Goal: Information Seeking & Learning: Learn about a topic

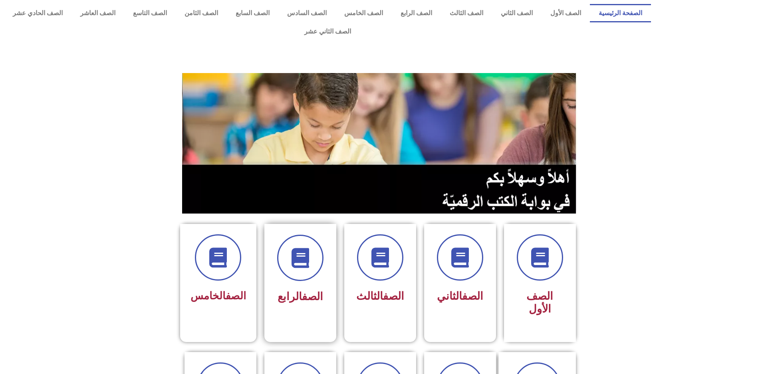
drag, startPoint x: 306, startPoint y: 212, endPoint x: 323, endPoint y: 234, distance: 27.9
click at [323, 235] on div at bounding box center [300, 258] width 50 height 46
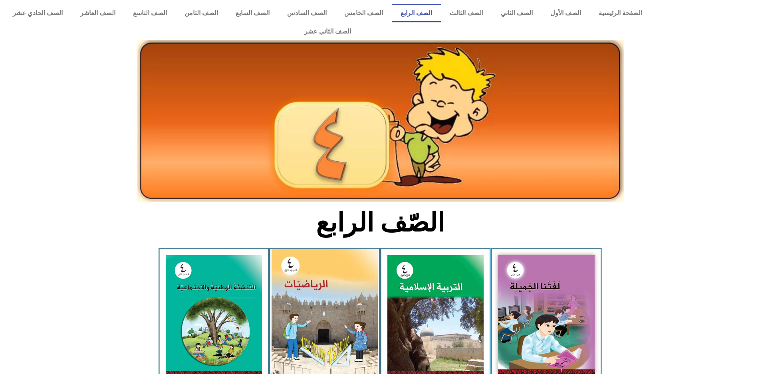
click at [309, 261] on img at bounding box center [324, 315] width 106 height 133
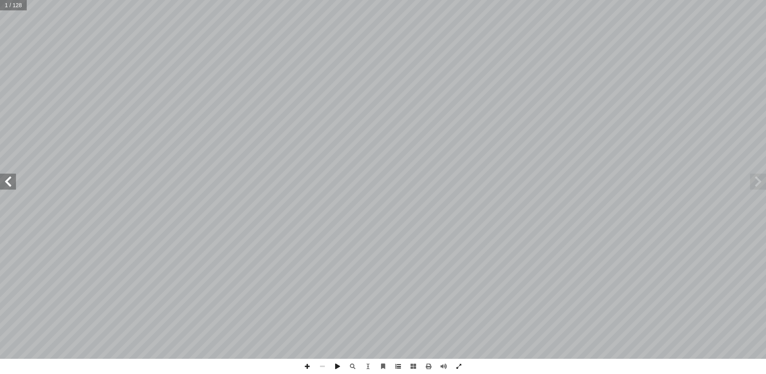
click at [402, 368] on span at bounding box center [398, 366] width 15 height 15
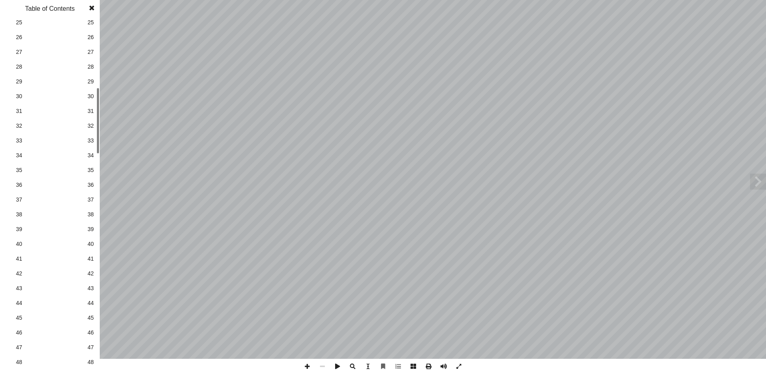
click at [91, 247] on span "40" at bounding box center [90, 244] width 6 height 8
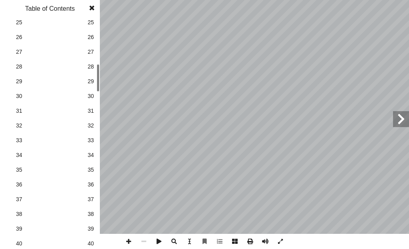
click at [404, 123] on span at bounding box center [401, 119] width 16 height 16
click at [281, 241] on span at bounding box center [280, 241] width 15 height 15
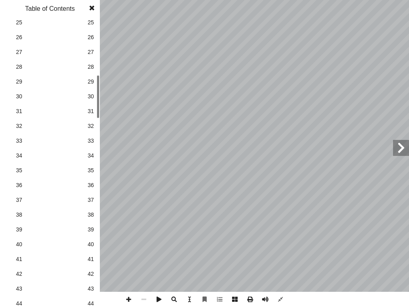
click at [93, 7] on span at bounding box center [92, 8] width 14 height 16
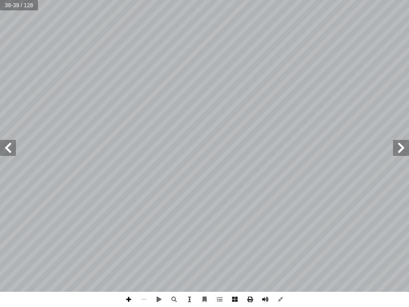
click at [129, 295] on span at bounding box center [128, 298] width 15 height 15
click at [4, 148] on span at bounding box center [8, 148] width 16 height 16
click at [0, 305] on div "٣ 6 : ً ح صحيحا ْ ليكون ناتج الطر رقام في أ ا ال ُ ب ُ كت أ ا 7 5724 ٨ ٣١ 4 ٣ 6…" at bounding box center [204, 153] width 409 height 307
